Goal: Communication & Community: Ask a question

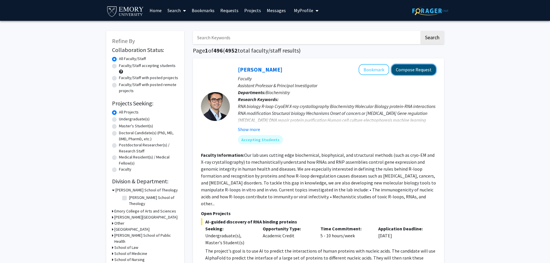
click at [429, 72] on button "Compose Request" at bounding box center [413, 69] width 44 height 11
click at [409, 66] on button "Compose Request" at bounding box center [413, 69] width 44 height 11
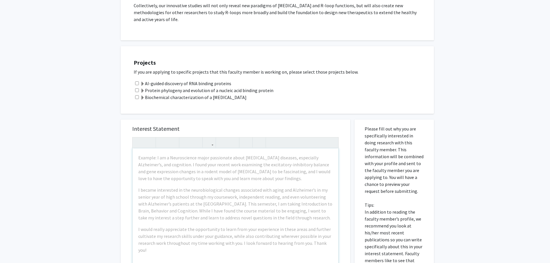
scroll to position [548, 0]
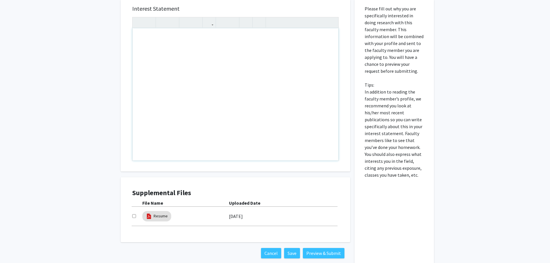
click at [250, 103] on div "Note to users with screen readers: Please press Alt+0 or Option+0 to deactivate…" at bounding box center [235, 94] width 206 height 132
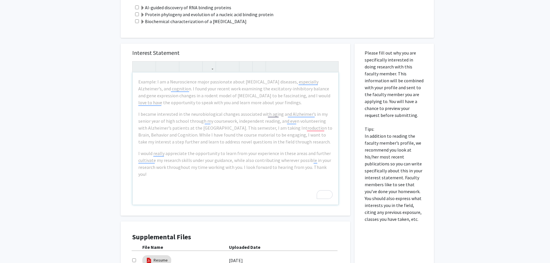
scroll to position [551, 0]
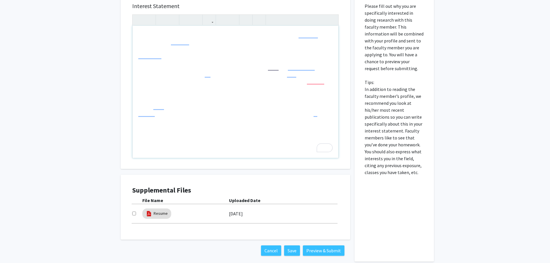
click at [191, 33] on div "To enrich screen reader interactions, please activate Accessibility in Grammarl…" at bounding box center [235, 92] width 206 height 132
type textarea "<p>I am currently a sophomore double-majoring in Chemistry and Quantitative Sci…"
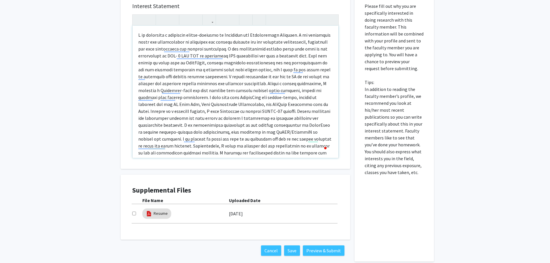
click at [256, 77] on p "To enrich screen reader interactions, please activate Accessibility in Grammarl…" at bounding box center [235, 100] width 194 height 139
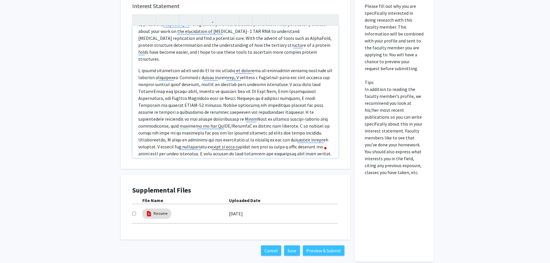
scroll to position [27, 0]
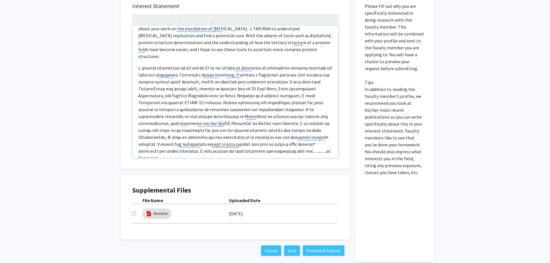
click at [217, 117] on p "To enrich screen reader interactions, please activate Accessibility in Grammarl…" at bounding box center [235, 112] width 194 height 97
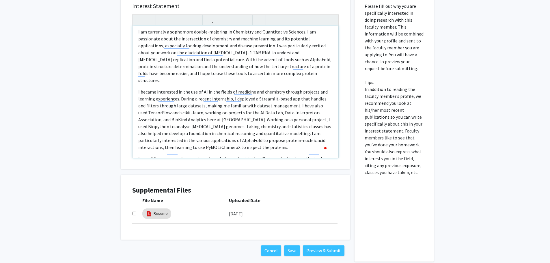
scroll to position [0, 0]
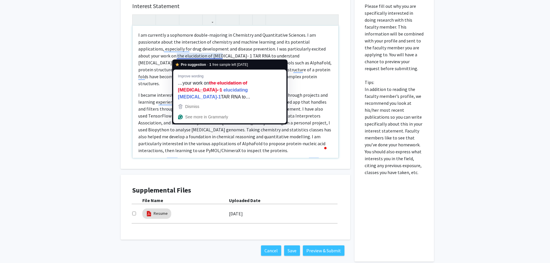
click at [316, 103] on p "I became interested in the use of AI in the fields of medicine and chemistry th…" at bounding box center [235, 122] width 194 height 62
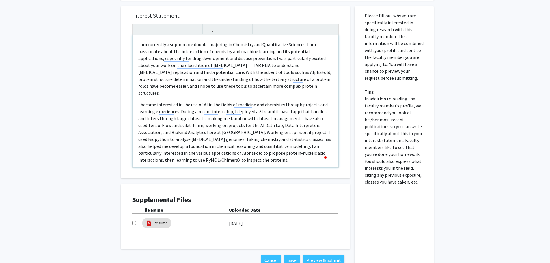
scroll to position [522, 0]
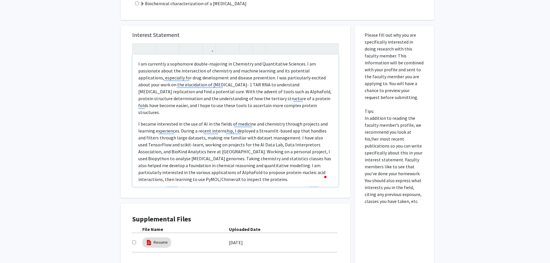
click at [158, 63] on p "I am currently a sophomore double-majoring in Chemistry and Quantitative Scienc…" at bounding box center [235, 87] width 194 height 55
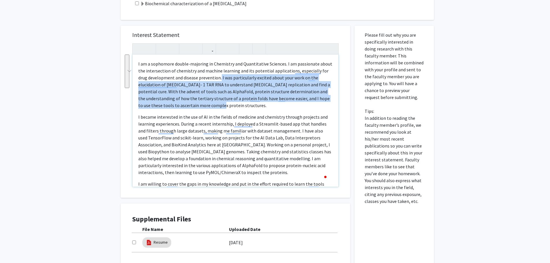
drag, startPoint x: 221, startPoint y: 78, endPoint x: 235, endPoint y: 105, distance: 30.6
click at [235, 105] on p "I am a sophomore double-majoring in Chemistry and Quantitative Sciences. I am p…" at bounding box center [235, 84] width 194 height 48
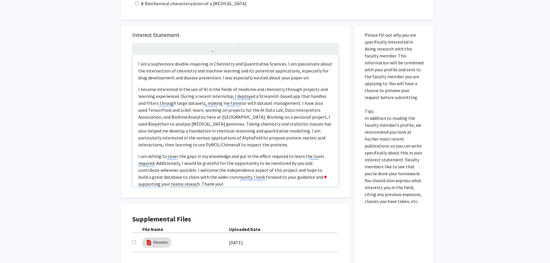
click at [309, 78] on p "I am a sophomore double-majoring in Chemistry and Quantitative Sciences. I am p…" at bounding box center [235, 70] width 194 height 21
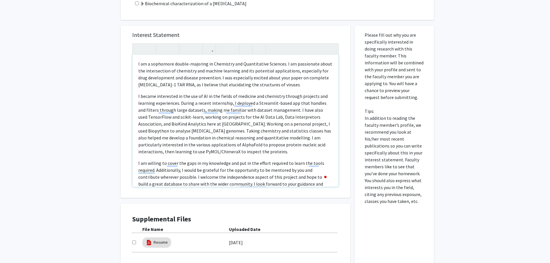
click at [280, 84] on p "I am a sophomore double-majoring in Chemistry and Quantitative Sciences. I am p…" at bounding box center [235, 74] width 194 height 28
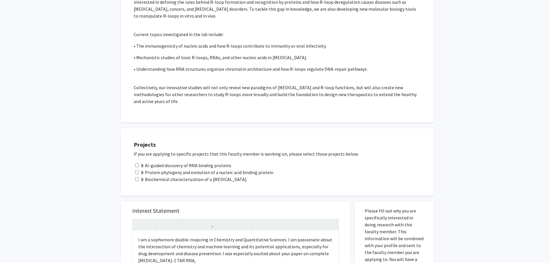
scroll to position [519, 0]
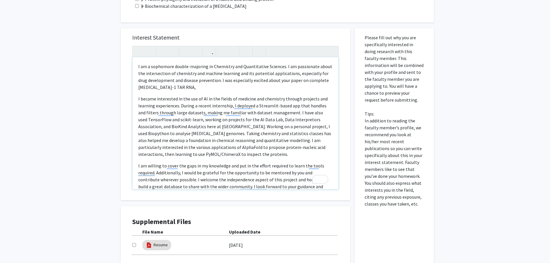
click at [180, 85] on p "I am a sophomore double-majoring in Chemistry and Quantitative Sciences. I am p…" at bounding box center [235, 77] width 194 height 28
click at [264, 90] on p "I am a sophomore double-majoring in Chemistry and Quantitative Sciences. I am p…" at bounding box center [235, 77] width 194 height 28
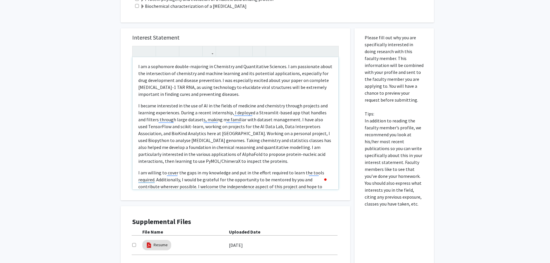
click at [217, 92] on p "I am a sophomore double-majoring in Chemistry and Quantitative Sciences. I am p…" at bounding box center [235, 80] width 194 height 35
click at [252, 134] on p "I became interested in the use of AI in the fields of medicine and chemistry th…" at bounding box center [235, 133] width 194 height 62
click at [300, 142] on p "I became interested in the use of AI in the fields of medicine and chemistry th…" at bounding box center [235, 133] width 194 height 62
click at [297, 120] on p "I became interested in the use of AI in the fields of medicine and chemistry th…" at bounding box center [235, 133] width 194 height 62
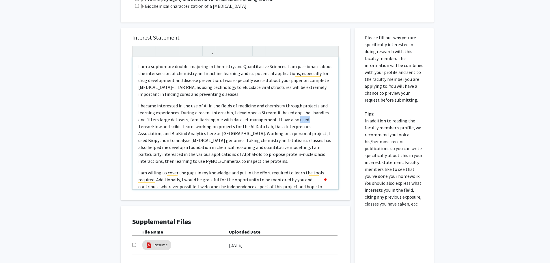
click at [297, 120] on p "I became interested in the use of AI in the fields of medicine and chemistry th…" at bounding box center [235, 133] width 194 height 62
click at [259, 127] on p "I became interested in the use of AI in the fields of medicine and chemistry th…" at bounding box center [235, 133] width 194 height 62
click at [295, 119] on p "I became interested in the use of AI in the fields of medicine and chemistry th…" at bounding box center [235, 133] width 194 height 62
click at [168, 126] on p "I became interested in the use of AI in the fields of medicine and chemistry th…" at bounding box center [235, 133] width 194 height 62
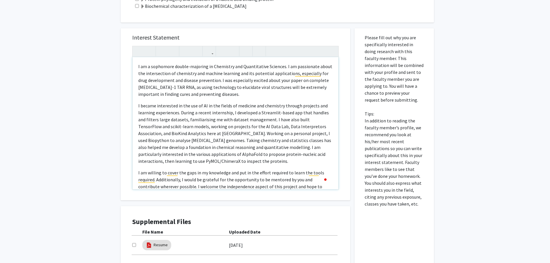
click at [201, 133] on p "I became interested in the use of AI in the fields of medicine and chemistry th…" at bounding box center [235, 133] width 194 height 62
drag, startPoint x: 177, startPoint y: 139, endPoint x: 189, endPoint y: 139, distance: 12.7
click at [189, 139] on p "I became interested in the use of AI in the fields of medicine and chemistry th…" at bounding box center [235, 133] width 194 height 62
click at [274, 153] on p "I became interested in the use of AI in the fields of medicine and chemistry th…" at bounding box center [235, 133] width 194 height 62
click at [270, 155] on p "I became interested in the use of AI in the fields of medicine and chemistry th…" at bounding box center [235, 133] width 194 height 62
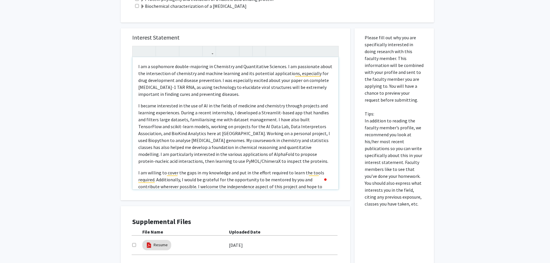
click at [270, 140] on p "I became interested in the use of AI in the fields of medicine and chemistry th…" at bounding box center [235, 133] width 194 height 62
click at [272, 139] on p "I became interested in the use of AI in the fields of medicine and chemistry th…" at bounding box center [235, 133] width 194 height 62
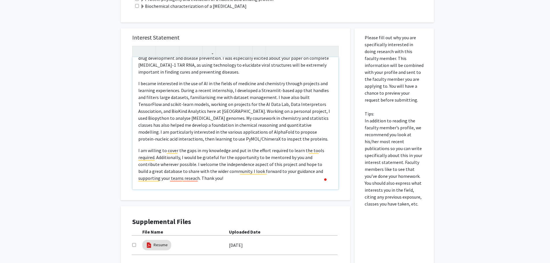
scroll to position [25, 0]
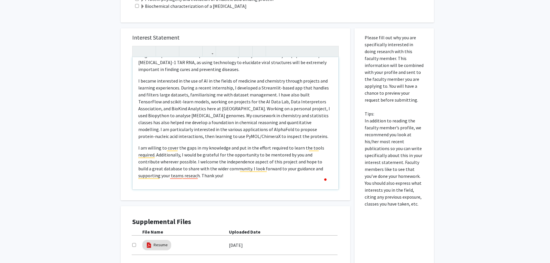
click at [212, 159] on p "I am willing to cover the gaps in my knowledge and put in the effort required t…" at bounding box center [235, 161] width 194 height 35
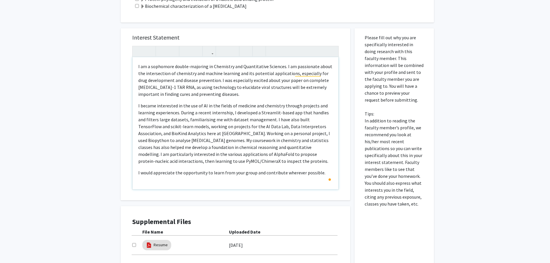
click at [327, 174] on p "I would appreciate the opportunity to learn from your group and contribute wher…" at bounding box center [235, 172] width 194 height 7
type textarea "<p>I am a sophomore double-majoring in Chemistry and Quantitative Sciences. I a…"
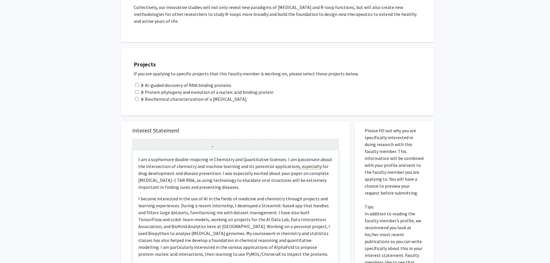
scroll to position [404, 0]
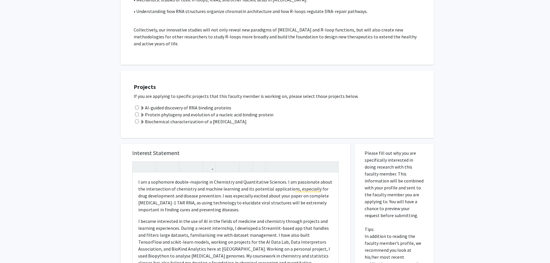
click at [137, 108] on input "checkbox" at bounding box center [137, 108] width 4 height 4
checkbox input "true"
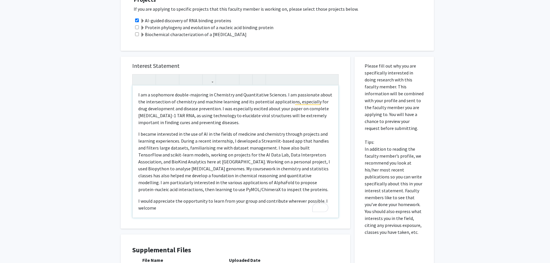
scroll to position [519, 0]
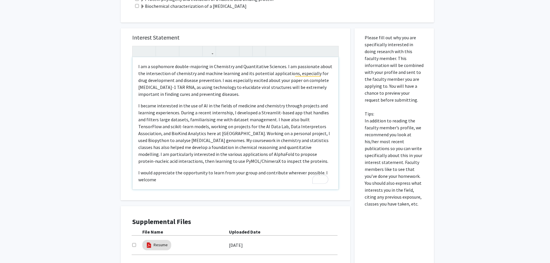
click at [173, 176] on p "I would appreciate the opportunity to learn from your group and contribute wher…" at bounding box center [235, 176] width 194 height 14
click at [164, 179] on p "I would appreciate the opportunity to learn from your group and contribute wher…" at bounding box center [235, 176] width 194 height 14
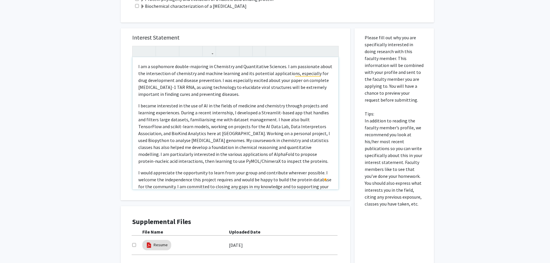
scroll to position [7, 0]
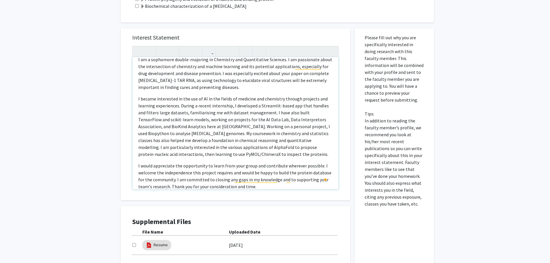
type textarea "<p>I am a sophomore double-majoring in Chemistry and Quantitative Sciences. I a…"
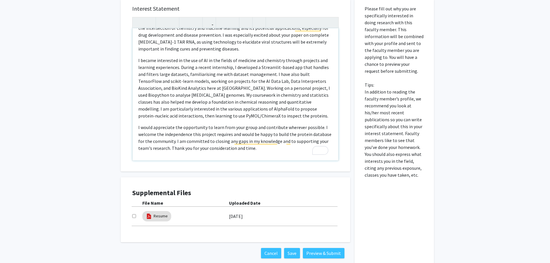
scroll to position [0, 0]
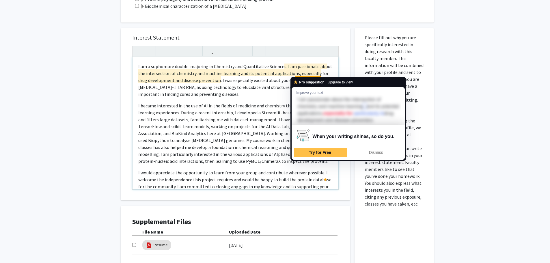
click at [212, 141] on p "I became interested in the use of AI in the fields of medicine and chemistry th…" at bounding box center [235, 133] width 194 height 62
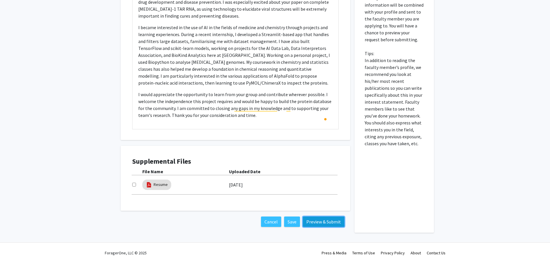
click at [319, 221] on button "Preview & Submit" at bounding box center [324, 221] width 42 height 10
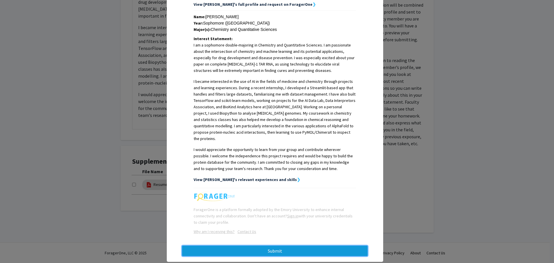
click at [299, 246] on button "Submit" at bounding box center [275, 251] width 186 height 10
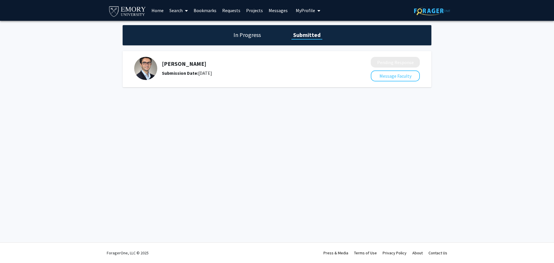
click at [130, 13] on img at bounding box center [127, 11] width 38 height 13
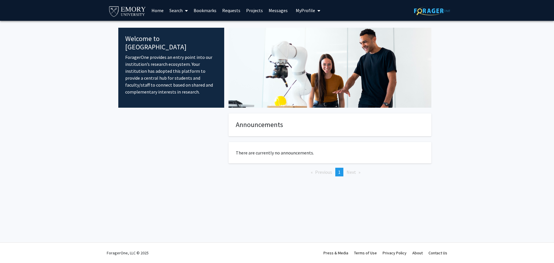
click at [156, 8] on link "Home" at bounding box center [158, 10] width 18 height 20
click at [177, 7] on link "Search" at bounding box center [179, 10] width 24 height 20
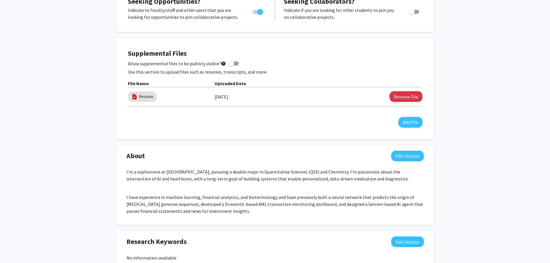
scroll to position [143, 0]
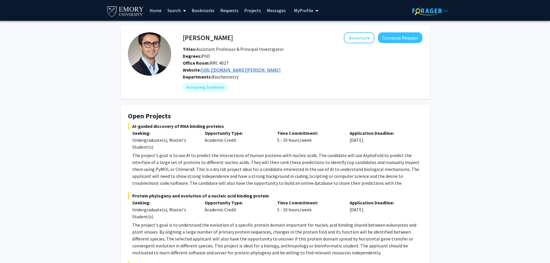
click at [219, 67] on link "[URL][DOMAIN_NAME][PERSON_NAME]" at bounding box center [241, 70] width 80 height 6
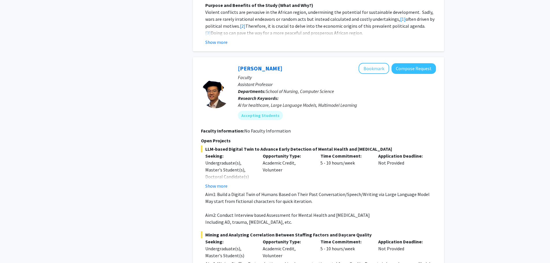
scroll to position [837, 0]
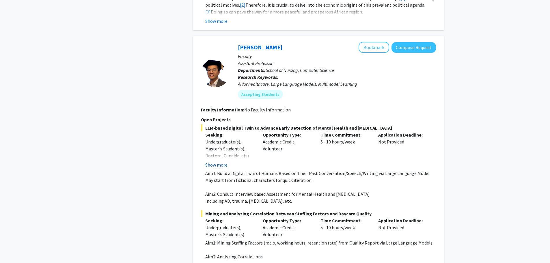
click at [222, 161] on button "Show more" at bounding box center [216, 164] width 22 height 7
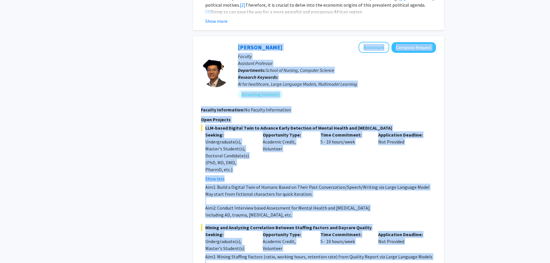
drag, startPoint x: 274, startPoint y: 249, endPoint x: 207, endPoint y: 81, distance: 181.4
click at [205, 80] on fg-search-faculty "JIaying Lu Bookmark Compose Request Faculty Assistant Professor Departments: Sc…" at bounding box center [318, 158] width 235 height 232
click at [353, 184] on div "Aim1: Build a Digital Twin of Humans Based on Their Past Conversation/Speech/Wr…" at bounding box center [320, 201] width 231 height 35
click at [397, 131] on p "Application Deadline:" at bounding box center [402, 134] width 49 height 7
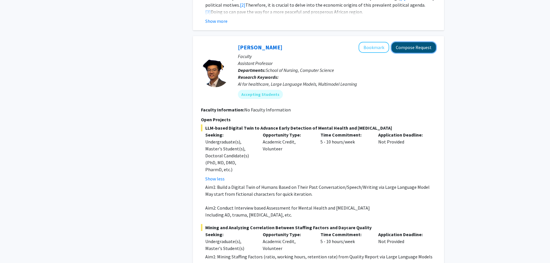
click at [421, 42] on button "Compose Request" at bounding box center [413, 47] width 44 height 11
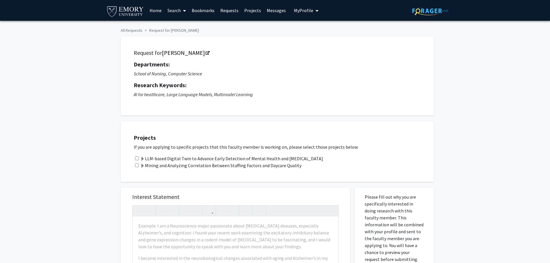
click at [135, 158] on input "checkbox" at bounding box center [137, 158] width 4 height 4
checkbox input "true"
drag, startPoint x: 135, startPoint y: 165, endPoint x: 149, endPoint y: 165, distance: 13.6
click at [135, 165] on input "checkbox" at bounding box center [137, 165] width 4 height 4
checkbox input "true"
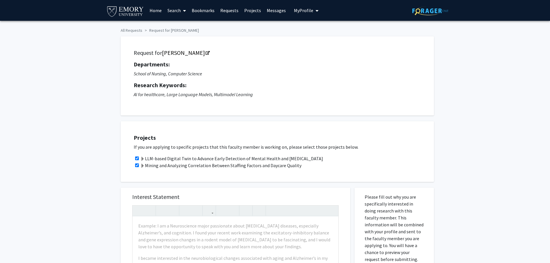
click at [137, 159] on input "checkbox" at bounding box center [137, 158] width 4 height 4
checkbox input "false"
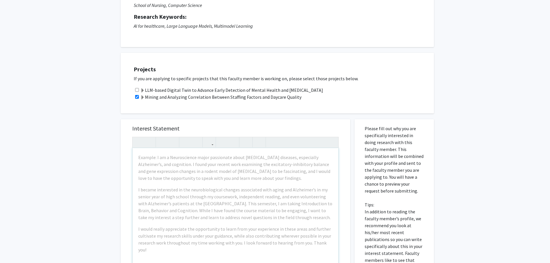
scroll to position [87, 0]
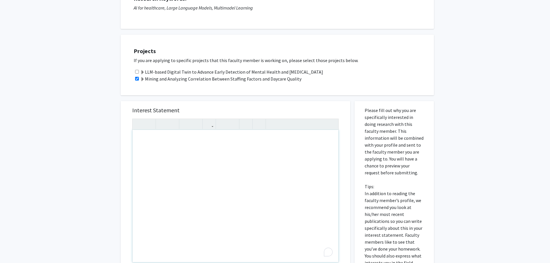
click at [178, 148] on div "To enrich screen reader interactions, please activate Accessibility in Grammarl…" at bounding box center [235, 196] width 206 height 132
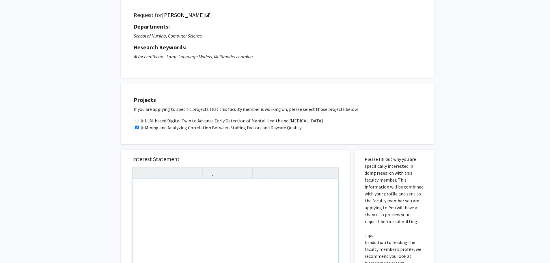
scroll to position [0, 0]
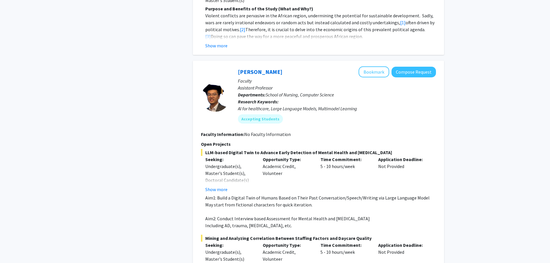
scroll to position [808, 0]
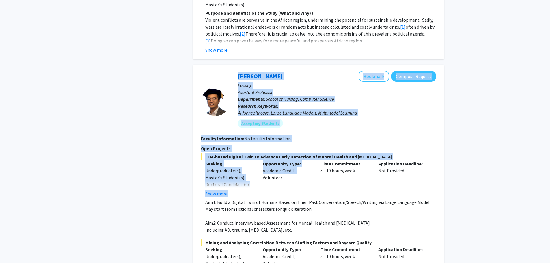
drag, startPoint x: 229, startPoint y: 51, endPoint x: 307, endPoint y: 153, distance: 128.7
click at [307, 153] on fg-search-faculty "JIaying Lu Bookmark Compose Request Faculty Assistant Professor Departments: Sc…" at bounding box center [318, 180] width 235 height 218
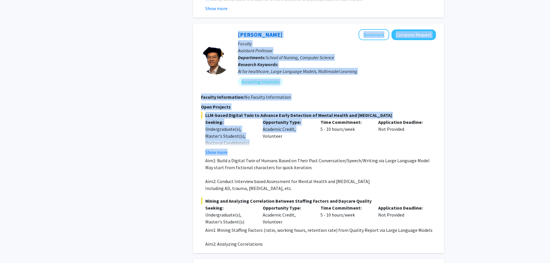
scroll to position [866, 0]
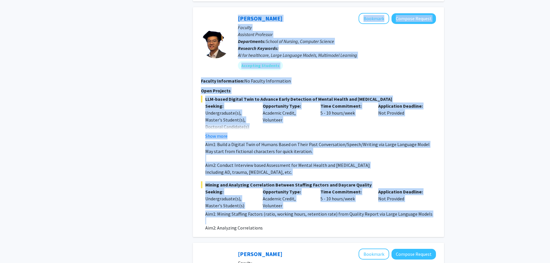
click at [269, 217] on p at bounding box center [320, 220] width 231 height 7
click at [269, 224] on p "Aim2: Analyzing Correlations" at bounding box center [320, 227] width 231 height 7
copy fg-search-faculty "JIaying Lu Bookmark Compose Request Faculty Assistant Professor Departments: Sc…"
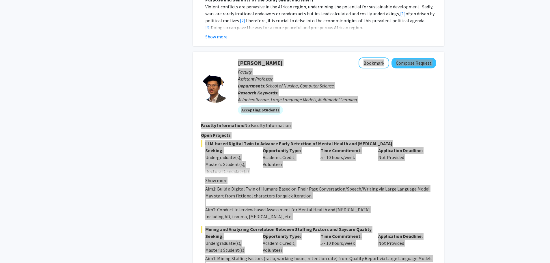
scroll to position [808, 0]
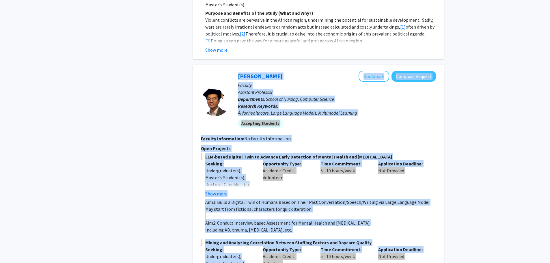
drag, startPoint x: 424, startPoint y: 96, endPoint x: 421, endPoint y: 68, distance: 28.4
click at [424, 116] on fg-user-badges "Accepting Students" at bounding box center [337, 122] width 198 height 12
click at [400, 109] on div "AI for healthcare, Large Language Models, Multimodel Learning" at bounding box center [337, 112] width 198 height 7
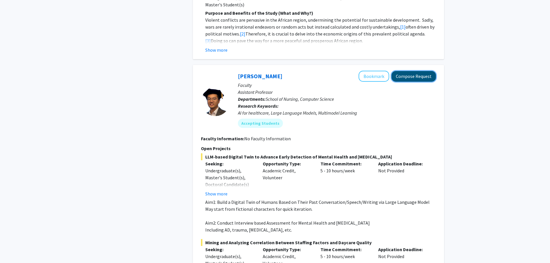
click at [403, 71] on button "Compose Request" at bounding box center [413, 76] width 44 height 11
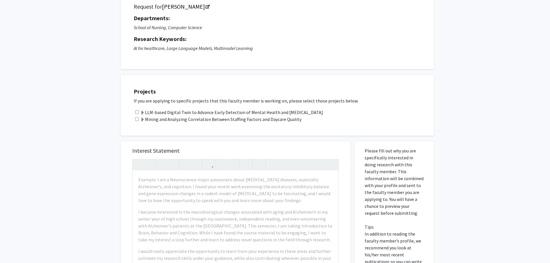
scroll to position [58, 0]
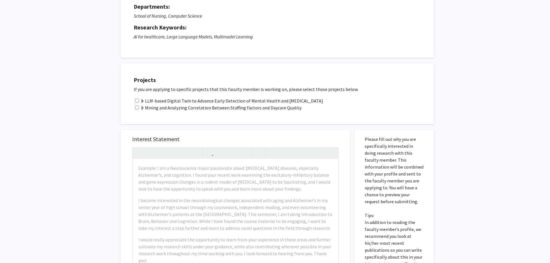
drag, startPoint x: 139, startPoint y: 106, endPoint x: 136, endPoint y: 108, distance: 3.5
click at [137, 108] on div "Mining and Analyzing Correlation Between Staffing Factors and Daycare Quality" at bounding box center [281, 107] width 294 height 7
click at [136, 108] on input "checkbox" at bounding box center [137, 108] width 4 height 4
checkbox input "true"
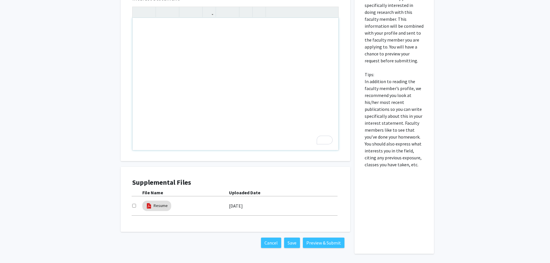
scroll to position [104, 0]
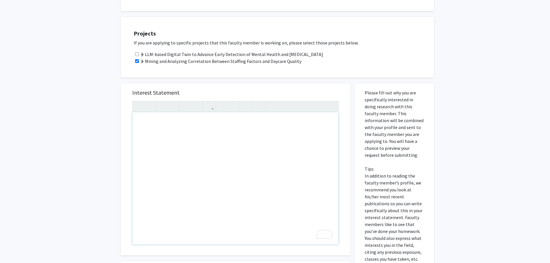
click at [146, 121] on div "To enrich screen reader interactions, please activate Accessibility in Grammarl…" at bounding box center [235, 178] width 206 height 132
type textarea "i"
click at [289, 121] on div "I am a sophomore double-majoring in Chemistry and Quantitative Sciences." at bounding box center [235, 178] width 206 height 132
click at [244, 125] on div "I am a sophomore double-majoring in Chemistry and Quantitative Sciences, intere…" at bounding box center [235, 178] width 206 height 132
click at [225, 59] on label "Mining and Analyzing Correlation Between Staffing Factors and Daycare Quality" at bounding box center [220, 61] width 161 height 7
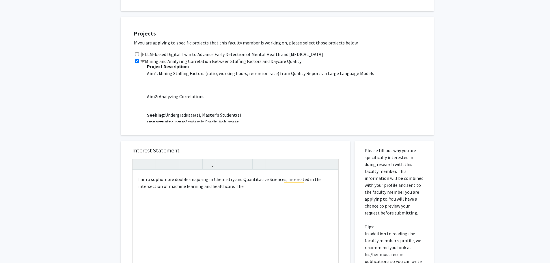
scroll to position [0, 0]
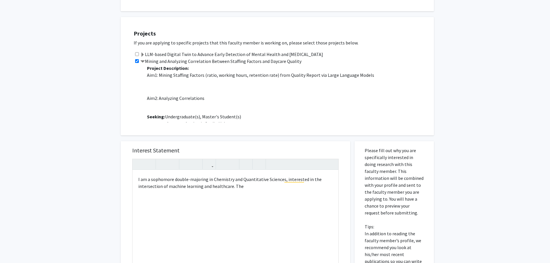
drag, startPoint x: 293, startPoint y: 59, endPoint x: 147, endPoint y: 59, distance: 146.6
click at [147, 59] on div "Mining and Analyzing Correlation Between Staffing Factors and Daycare Quality P…" at bounding box center [281, 90] width 294 height 65
copy label "Mining and Analyzing Correlation Between Staffing Factors and Daycare Quality"
click at [246, 185] on div "I am a sophomore double-majoring in Chemistry and Quantitative Sciences, intere…" at bounding box center [235, 236] width 206 height 132
drag, startPoint x: 275, startPoint y: 186, endPoint x: 282, endPoint y: 187, distance: 6.8
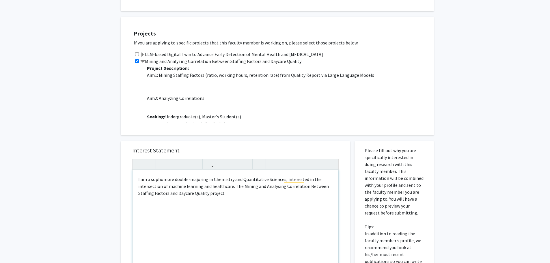
click at [275, 186] on p "I am a sophomore double-majoring in Chemistry and Quantitative Sciences, intere…" at bounding box center [235, 186] width 194 height 21
click at [227, 193] on p "I am a sophomore double-majoring in Chemistry and Quantitative Sciences, intere…" at bounding box center [235, 186] width 194 height 21
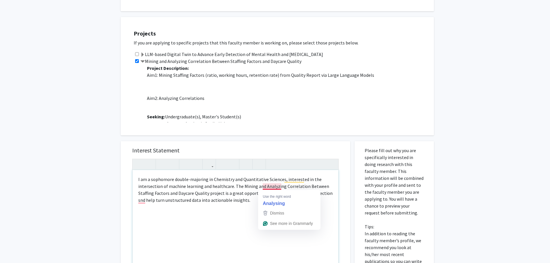
click at [144, 214] on div "I am a sophomore double-majoring in Chemistry and Quantitative Sciences, intere…" at bounding box center [235, 236] width 206 height 132
click at [247, 203] on p "I am a sophomore double-majoring in Chemistry and Quantitative Sciences, intere…" at bounding box center [235, 190] width 194 height 28
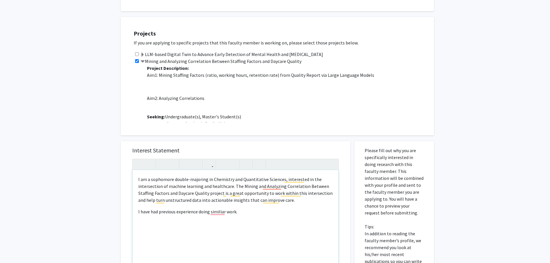
click at [254, 209] on p "I have had previous experience doing similiar work." at bounding box center [235, 211] width 194 height 7
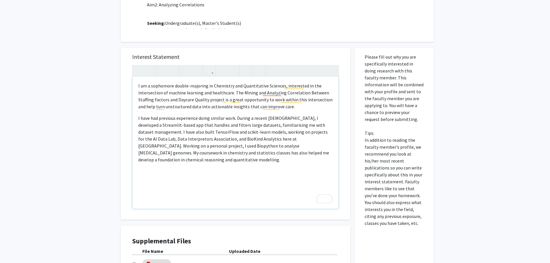
scroll to position [220, 0]
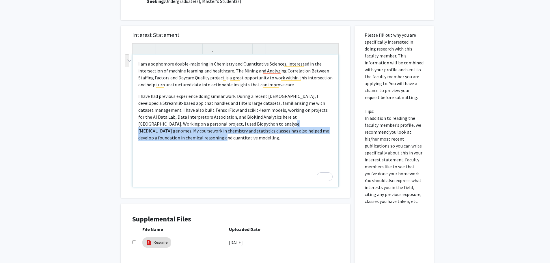
drag, startPoint x: 312, startPoint y: 130, endPoint x: 250, endPoint y: 126, distance: 62.5
click at [247, 124] on p "I have had previous experience doing similar work. During a recent internship, …" at bounding box center [235, 117] width 194 height 48
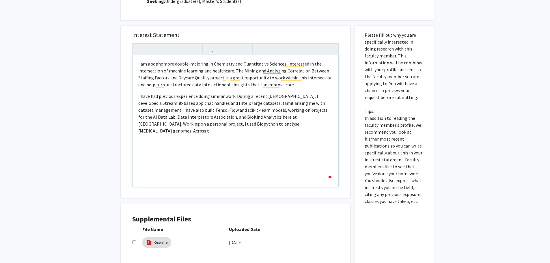
click at [268, 127] on p "I have had previous experience doing similar work. During a recent internship, …" at bounding box center [235, 114] width 194 height 42
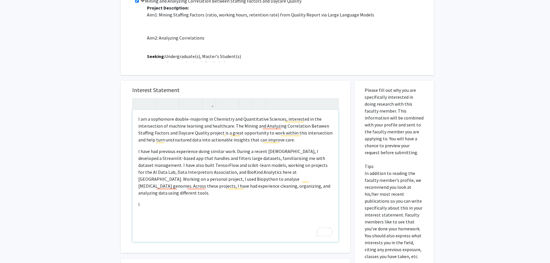
scroll to position [133, 0]
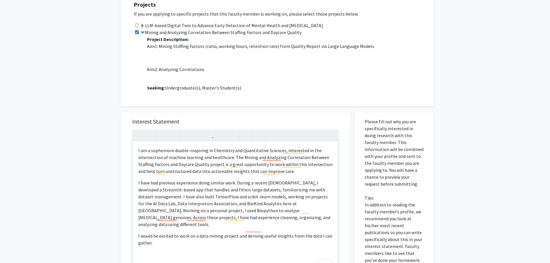
click at [173, 238] on p "I would be excited to work on a data mining project and deriving useful insight…" at bounding box center [235, 239] width 194 height 14
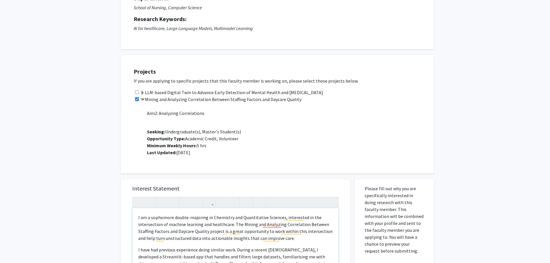
scroll to position [144, 0]
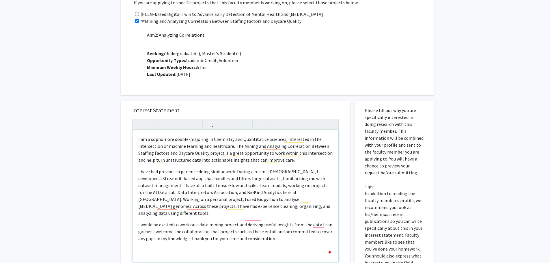
type textarea "<p>I am a sophomore double-majoring in Chemistry and Quantitative Sciences, int…"
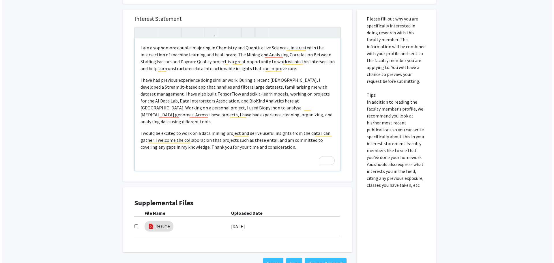
scroll to position [277, 0]
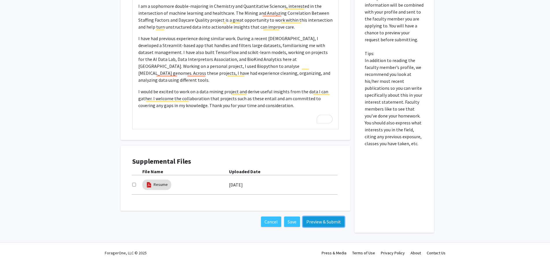
click at [325, 220] on button "Preview & Submit" at bounding box center [324, 221] width 42 height 10
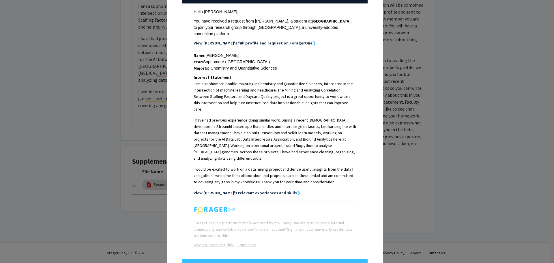
scroll to position [91, 0]
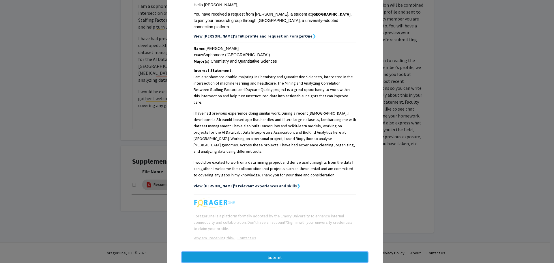
click at [287, 252] on button "Submit" at bounding box center [275, 257] width 186 height 10
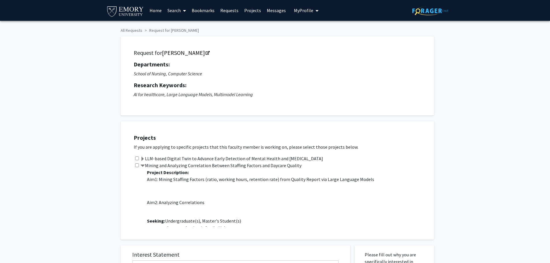
checkbox input "true"
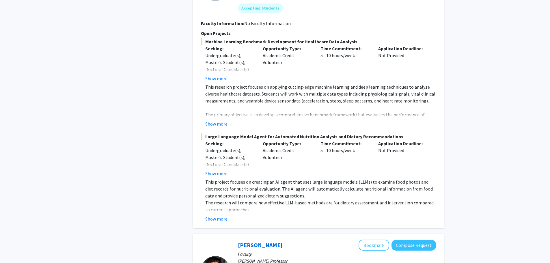
scroll to position [1183, 0]
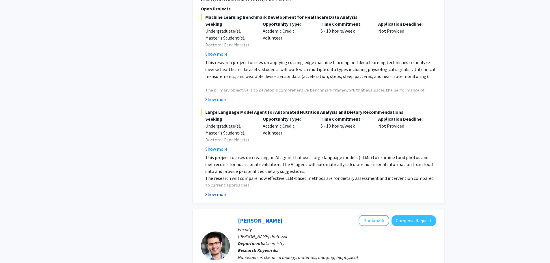
click at [217, 191] on button "Show more" at bounding box center [216, 194] width 22 height 7
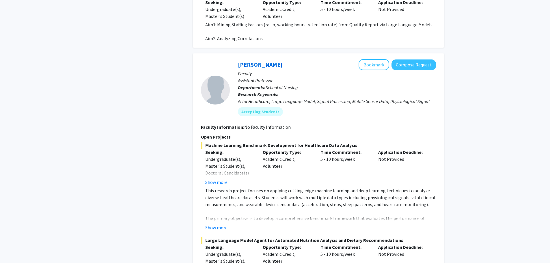
scroll to position [1039, 0]
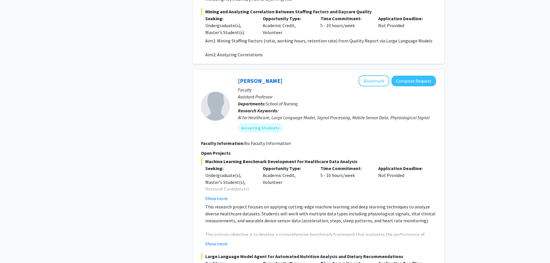
drag, startPoint x: 408, startPoint y: 59, endPoint x: 355, endPoint y: 116, distance: 77.2
click at [355, 117] on fg-search-faculty "Runze Yan Bookmark Compose Request Faculty Assistant Professor Departments: Sch…" at bounding box center [318, 243] width 235 height 336
click at [399, 76] on button "Compose Request" at bounding box center [413, 81] width 44 height 11
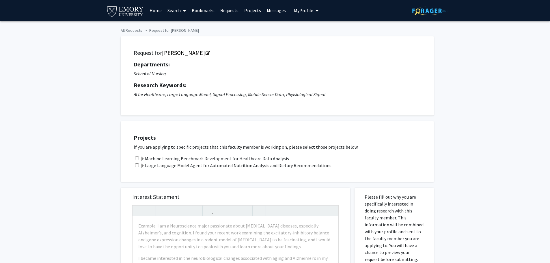
click at [137, 164] on input "checkbox" at bounding box center [137, 165] width 4 height 4
checkbox input "true"
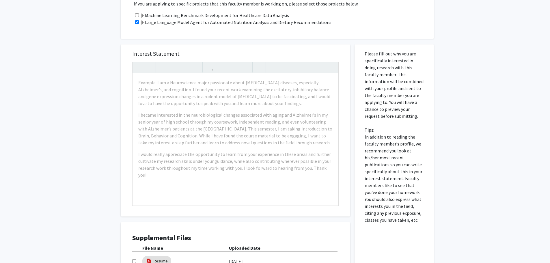
scroll to position [144, 0]
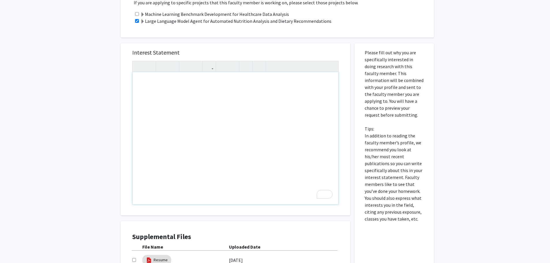
click at [200, 117] on div "To enrich screen reader interactions, please activate Accessibility in Grammarl…" at bounding box center [235, 138] width 206 height 132
click at [201, 117] on div "To enrich screen reader interactions, please activate Accessibility in Grammarl…" at bounding box center [235, 138] width 206 height 132
click at [201, 118] on div "To enrich screen reader interactions, please activate Accessibility in Grammarl…" at bounding box center [235, 138] width 206 height 132
click at [201, 119] on div "To enrich screen reader interactions, please activate Accessibility in Grammarl…" at bounding box center [235, 138] width 206 height 132
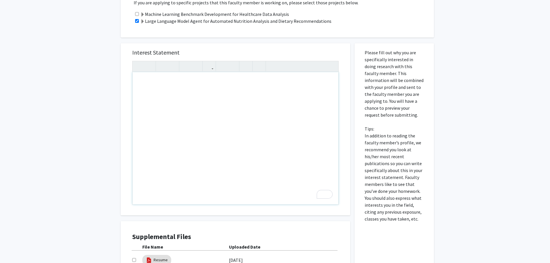
click at [201, 119] on div "To enrich screen reader interactions, please activate Accessibility in Grammarl…" at bounding box center [235, 138] width 206 height 132
click at [201, 120] on div "To enrich screen reader interactions, please activate Accessibility in Grammarl…" at bounding box center [235, 138] width 206 height 132
paste div "To enrich screen reader interactions, please activate Accessibility in Grammarl…"
type textarea "<p>I am a sophomore double-majoring in Chemistry and Quantitative Sciences, int…"
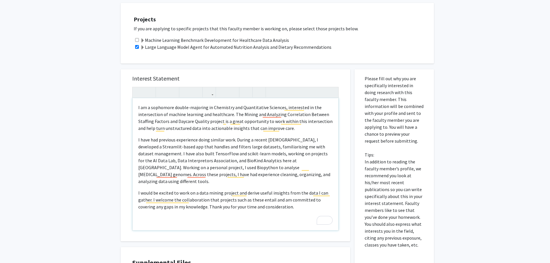
scroll to position [115, 0]
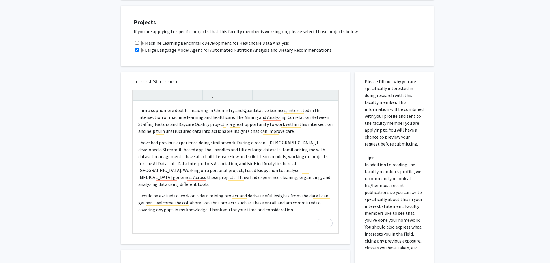
click at [176, 51] on label "Large Language Model Agent for Automated Nutrition Analysis and Dietary Recomme…" at bounding box center [235, 49] width 191 height 7
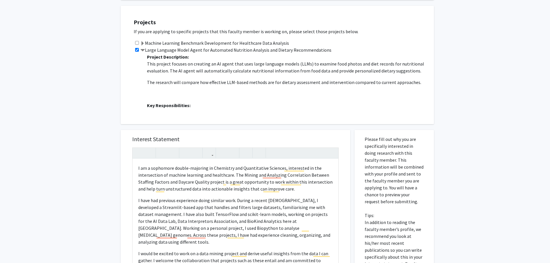
drag, startPoint x: 304, startPoint y: 48, endPoint x: 145, endPoint y: 47, distance: 159.0
click at [145, 47] on div "Large Language Model Agent for Automated Nutrition Analysis and Dietary Recomme…" at bounding box center [281, 78] width 294 height 65
copy label "Large Language Model Agent for Automated Nutrition Analysis and Dietary Recomme…"
drag, startPoint x: 241, startPoint y: 175, endPoint x: 209, endPoint y: 183, distance: 33.5
click at [209, 183] on p "I am a sophomore double-majoring in Chemistry and Quantitative Sciences, intere…" at bounding box center [235, 179] width 194 height 28
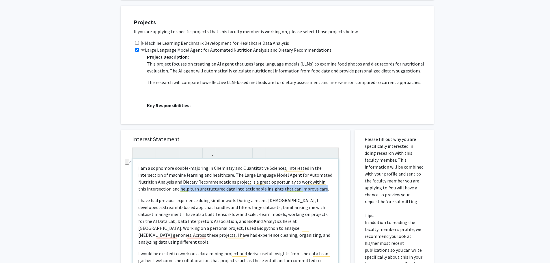
drag, startPoint x: 312, startPoint y: 188, endPoint x: 171, endPoint y: 188, distance: 141.1
click at [171, 188] on p "I am a sophomore double-majoring in Chemistry and Quantitative Sciences, intere…" at bounding box center [235, 179] width 194 height 28
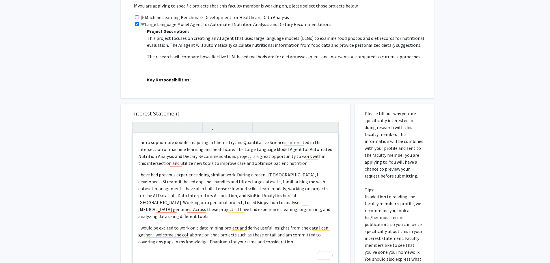
scroll to position [144, 0]
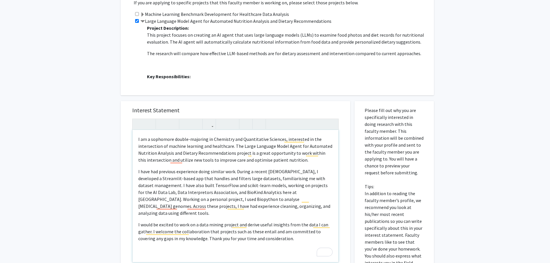
click at [250, 180] on p "I have had previous experience doing similar work. During a recent internship, …" at bounding box center [235, 192] width 194 height 48
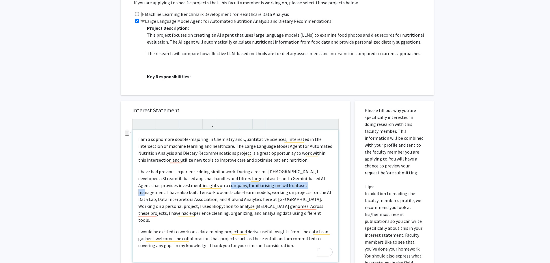
drag, startPoint x: 305, startPoint y: 186, endPoint x: 223, endPoint y: 187, distance: 82.0
click at [223, 187] on p "I have had previous experience doing similar work. During a recent internship, …" at bounding box center [235, 195] width 194 height 55
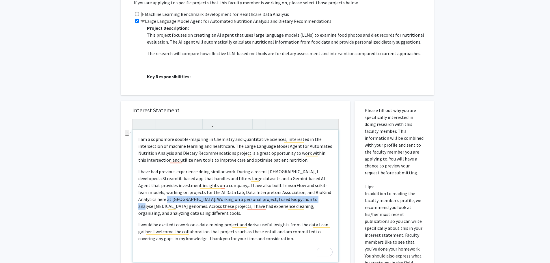
drag, startPoint x: 151, startPoint y: 199, endPoint x: 301, endPoint y: 199, distance: 150.1
click at [301, 199] on p "I have had previous experience doing similar work. During a recent internship, …" at bounding box center [235, 192] width 194 height 48
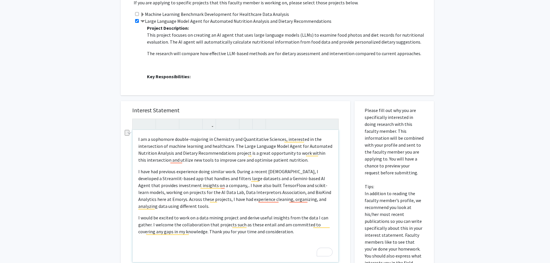
type textarea "<p>I am a sophomore double-majoring in Chemistry and Quantitative Sciences, int…"
click at [154, 199] on p "I have had previous experience doing similar work. During a recent internship, …" at bounding box center [235, 189] width 194 height 42
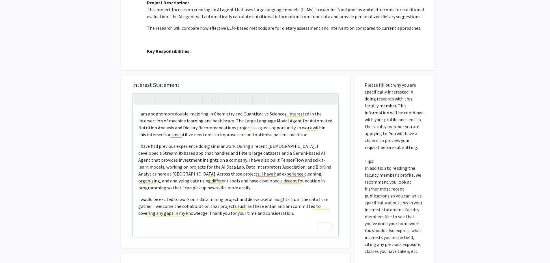
scroll to position [173, 0]
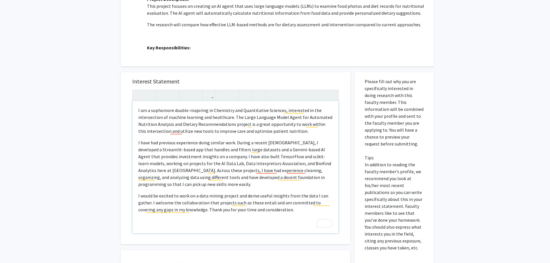
click at [201, 205] on p "I would be excited to work on a data mining project and derive useful insights …" at bounding box center [235, 202] width 194 height 21
drag, startPoint x: 195, startPoint y: 196, endPoint x: 151, endPoint y: 203, distance: 45.1
click at [151, 203] on p "I would be excited to work on a data mining project and derive useful insights …" at bounding box center [235, 202] width 194 height 21
type textarea "<p>I am a sophomore double-majoring in Chemistry and Quantitative Sciences, int…"
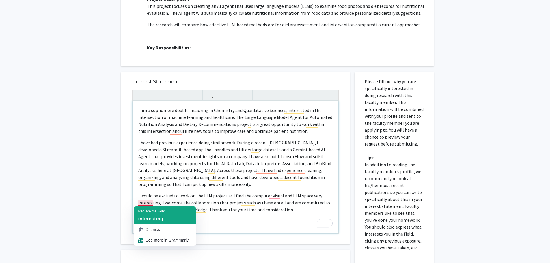
click at [151, 215] on div "Replace the word interesting" at bounding box center [165, 215] width 62 height 18
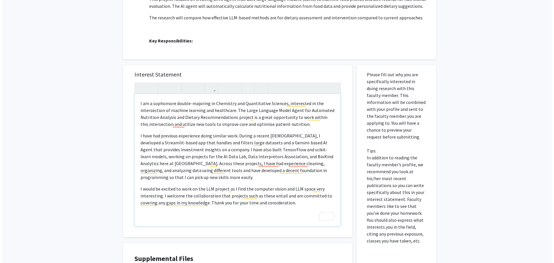
scroll to position [260, 0]
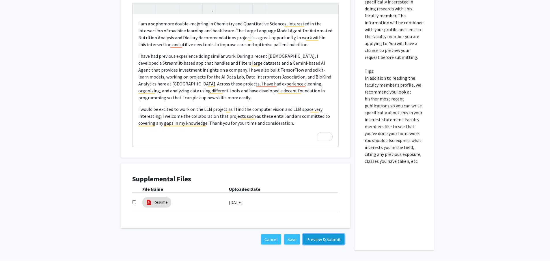
click at [329, 240] on button "Preview & Submit" at bounding box center [324, 239] width 42 height 10
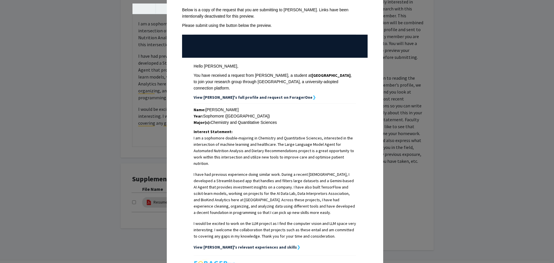
scroll to position [103, 0]
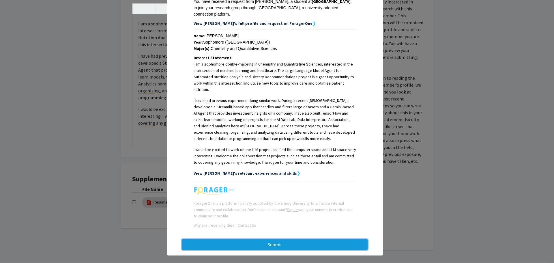
click at [291, 239] on button "Submit" at bounding box center [275, 244] width 186 height 10
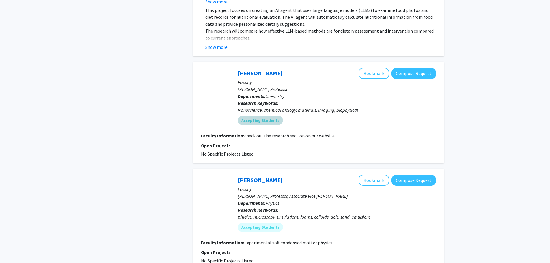
scroll to position [1328, 0]
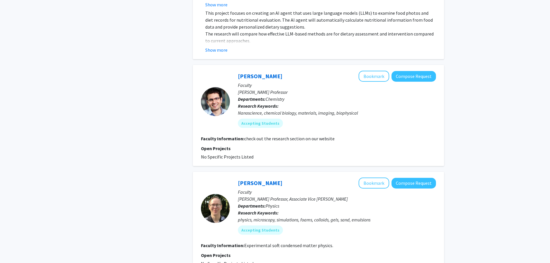
drag, startPoint x: 261, startPoint y: 54, endPoint x: 247, endPoint y: 72, distance: 22.7
drag, startPoint x: 247, startPoint y: 72, endPoint x: 193, endPoint y: 81, distance: 55.3
click at [194, 81] on div "Khalid Salaita Bookmark Compose Request Faculty Samuel Candler Dobbs Professor …" at bounding box center [318, 115] width 251 height 101
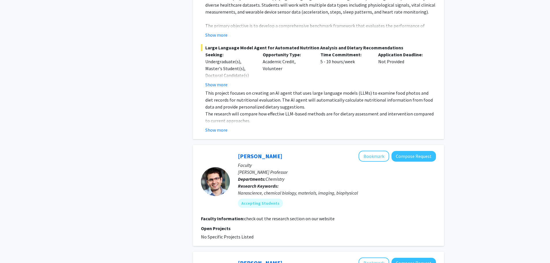
scroll to position [1269, 0]
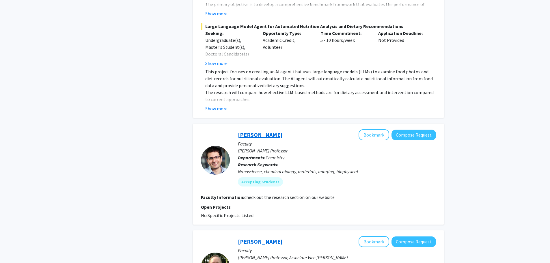
click at [266, 131] on link "Khalid Salaita" at bounding box center [260, 134] width 44 height 7
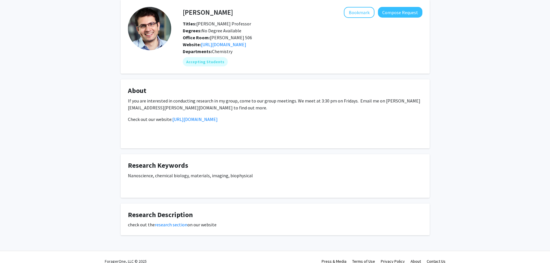
scroll to position [34, 0]
